Goal: Check status

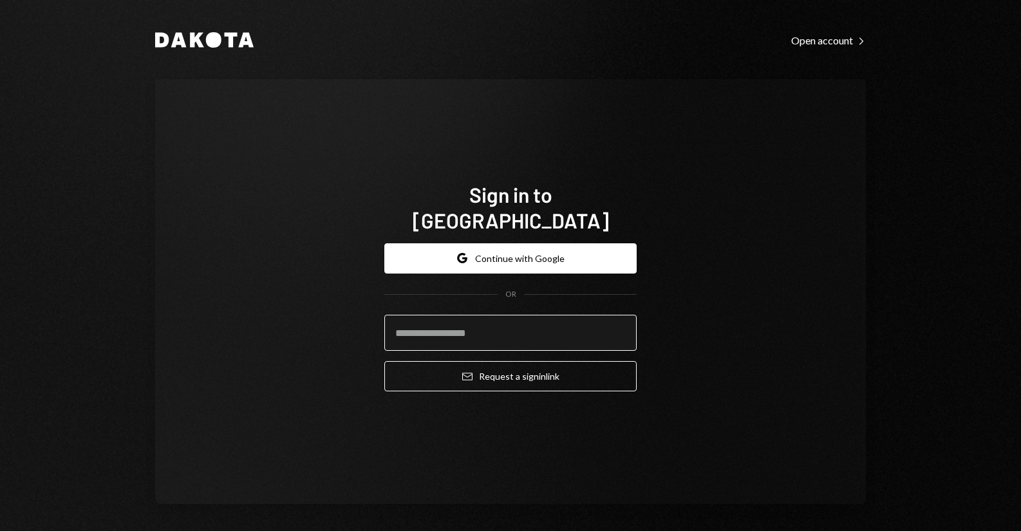
type input "**********"
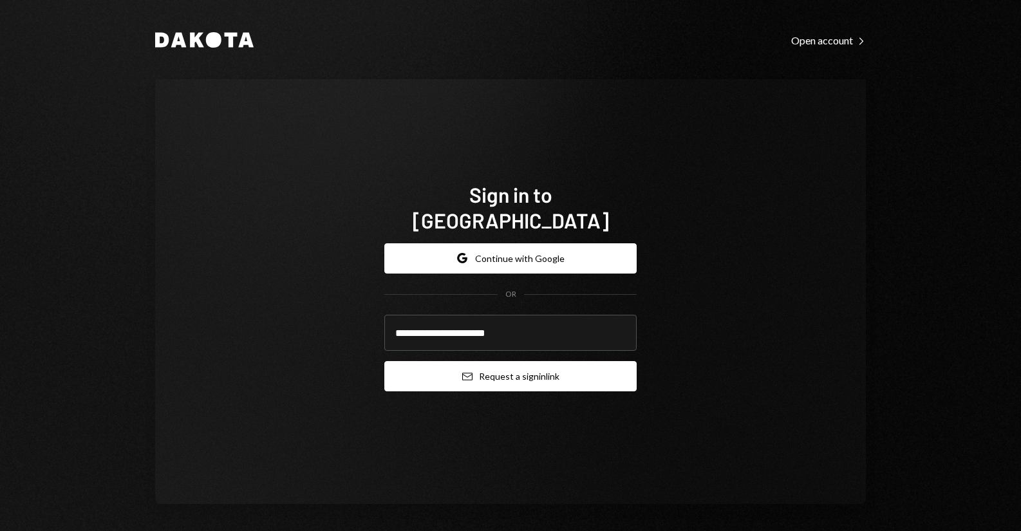
click at [478, 361] on button "Email Request a sign in link" at bounding box center [510, 376] width 252 height 30
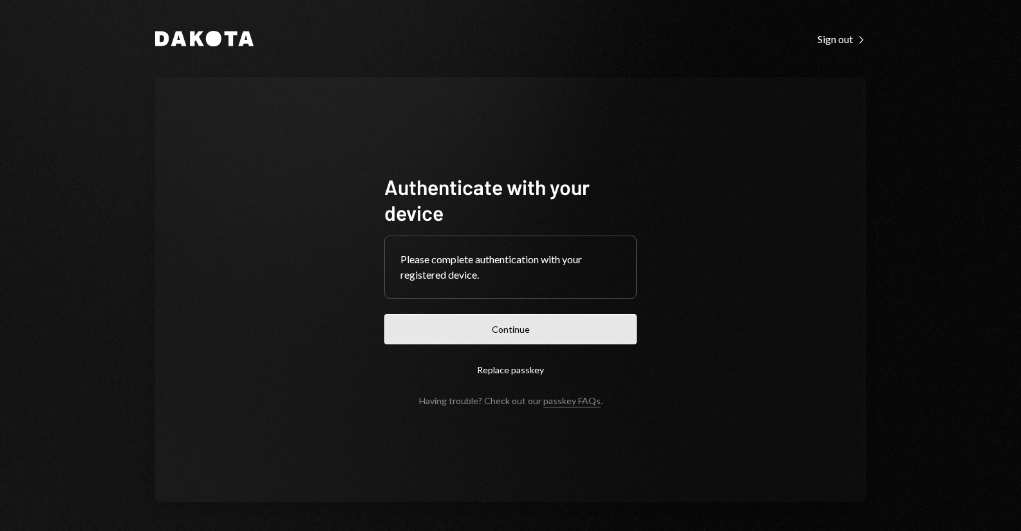
click at [515, 330] on button "Continue" at bounding box center [510, 329] width 252 height 30
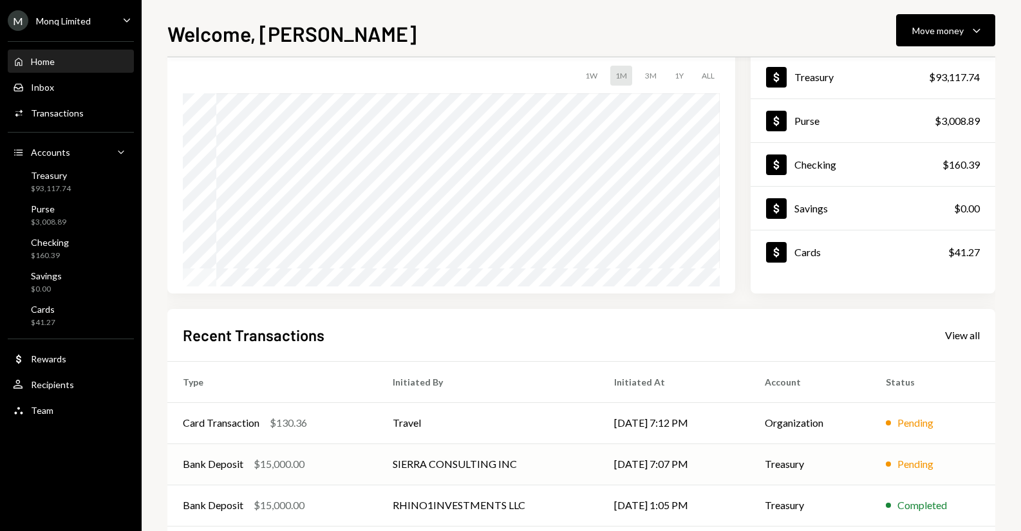
scroll to position [129, 0]
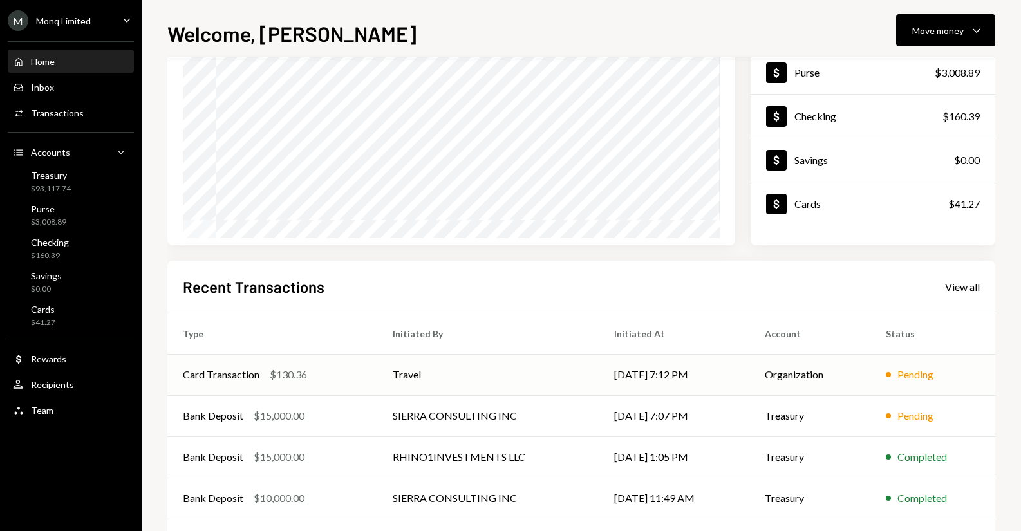
click at [668, 384] on td "[DATE] 7:12 PM" at bounding box center [674, 374] width 151 height 41
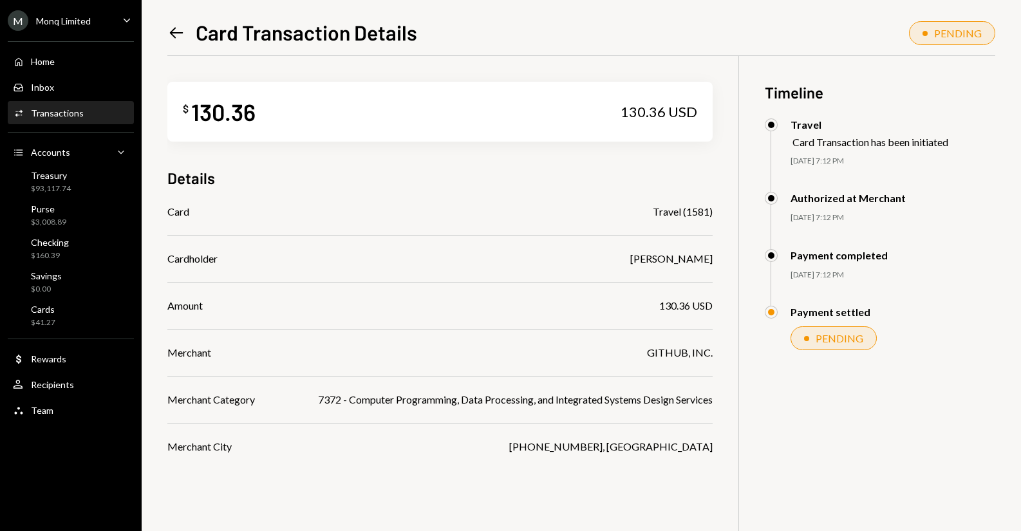
click at [985, 279] on div "[DATE] 7:12 PM" at bounding box center [893, 275] width 205 height 11
click at [171, 30] on icon "Left Arrow" at bounding box center [176, 33] width 18 height 18
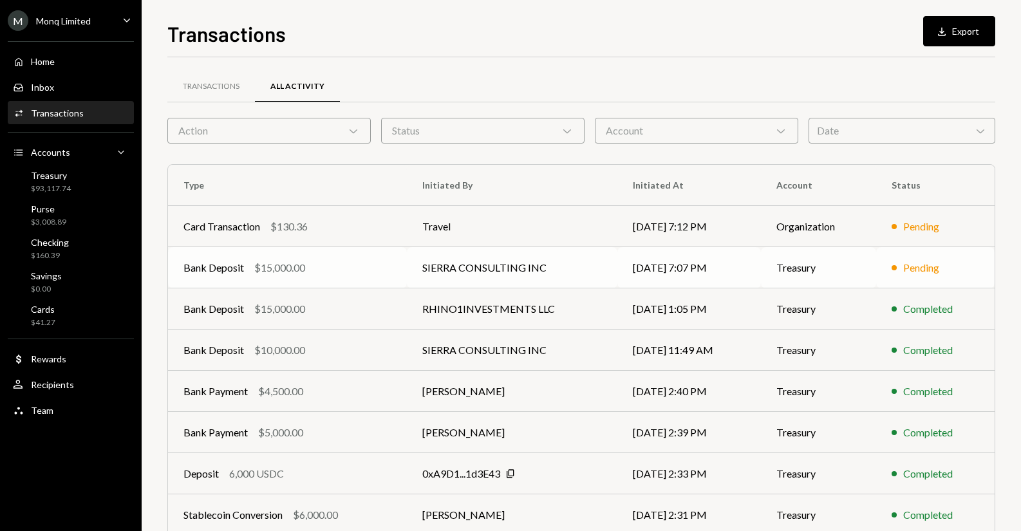
click at [428, 265] on td "SIERRA CONSULTING INC" at bounding box center [512, 267] width 211 height 41
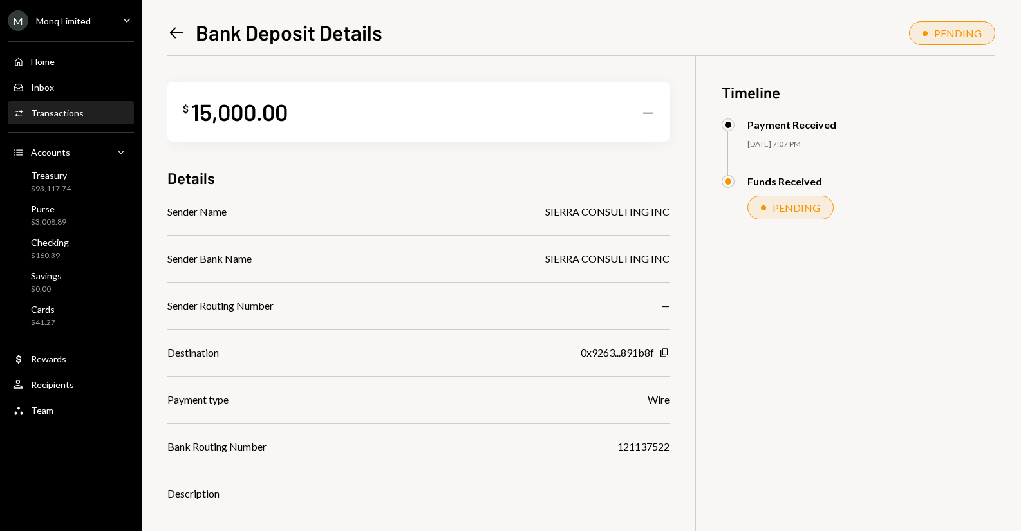
click at [180, 33] on icon at bounding box center [177, 33] width 14 height 11
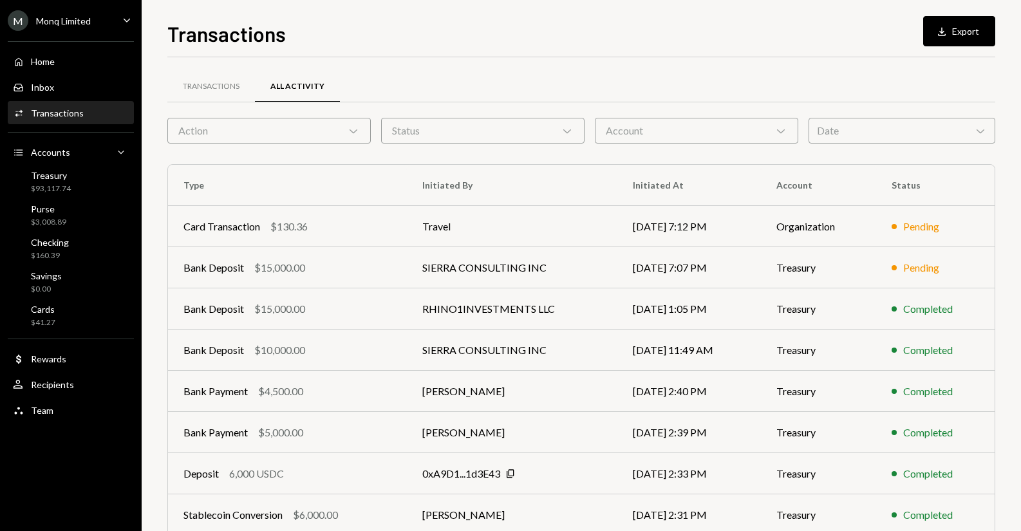
click at [152, 191] on div "Transactions Download Export Transactions All Activity Action Chevron Down Stat…" at bounding box center [581, 265] width 879 height 531
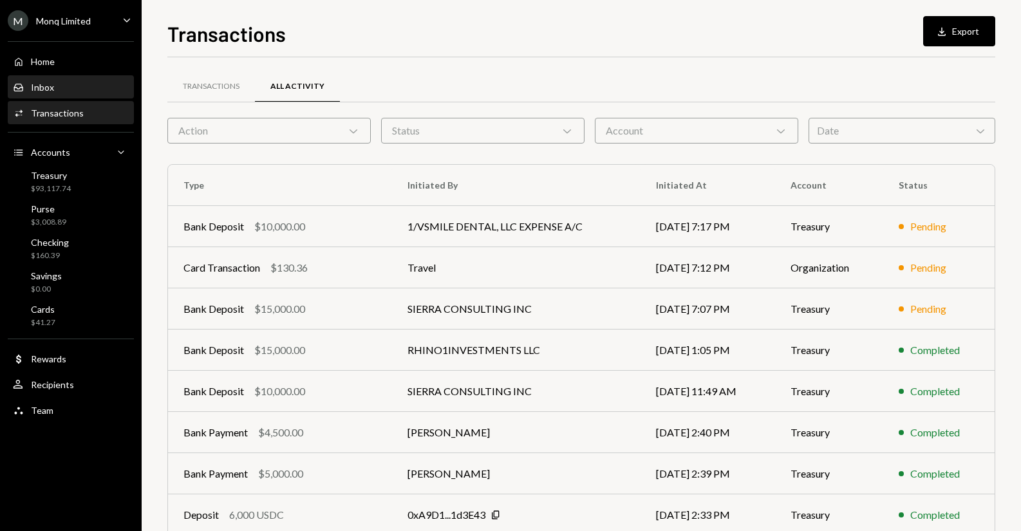
click at [62, 89] on div "Inbox Inbox" at bounding box center [71, 88] width 116 height 12
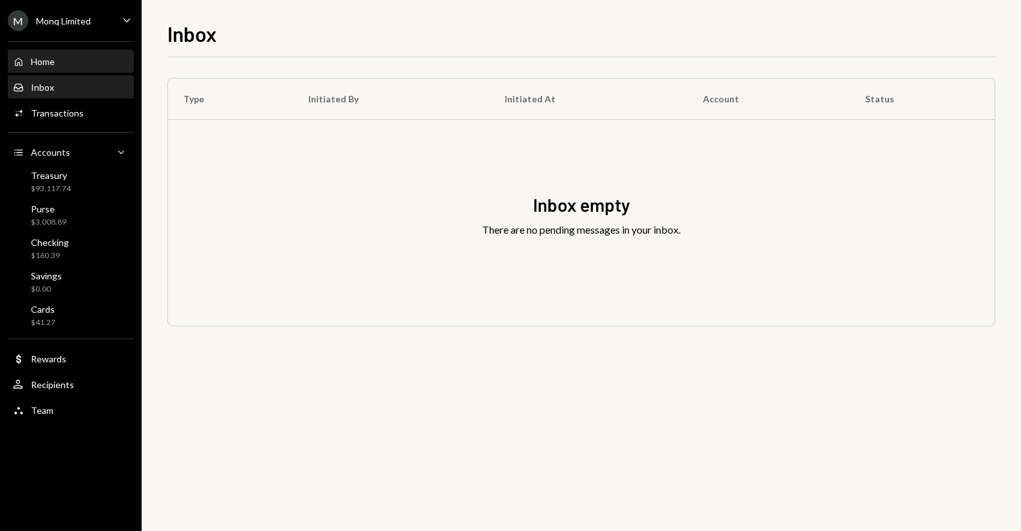
click at [52, 69] on div "Home Home" at bounding box center [71, 62] width 116 height 22
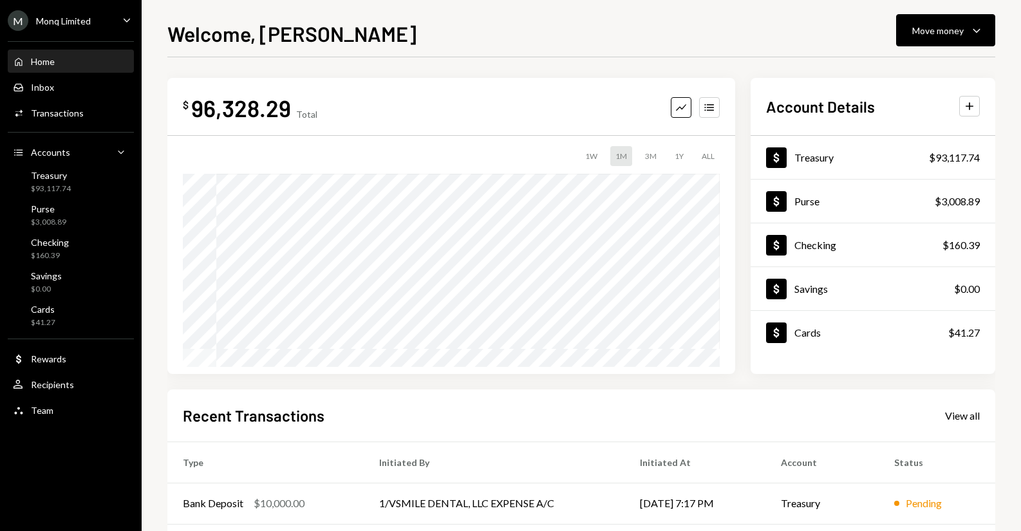
click at [1011, 214] on div "Welcome, Drew Move money Caret Down $ 96,328.29 Total Graph Accounts 1W 1M 3M 1…" at bounding box center [581, 265] width 879 height 531
click at [740, 229] on div "$ 96,328.29 Total Graph Accounts 1W 1M 3M 1Y ALL $80,989.98 Sep 01, 2025 Accoun…" at bounding box center [581, 226] width 828 height 296
